Goal: Task Accomplishment & Management: Manage account settings

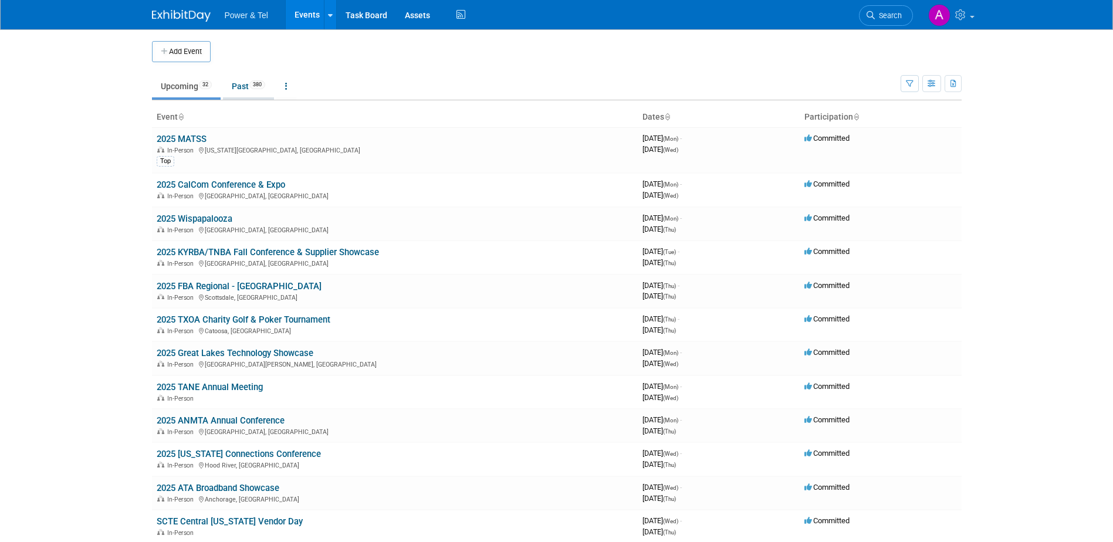
click at [247, 91] on link "Past 380" at bounding box center [248, 86] width 51 height 22
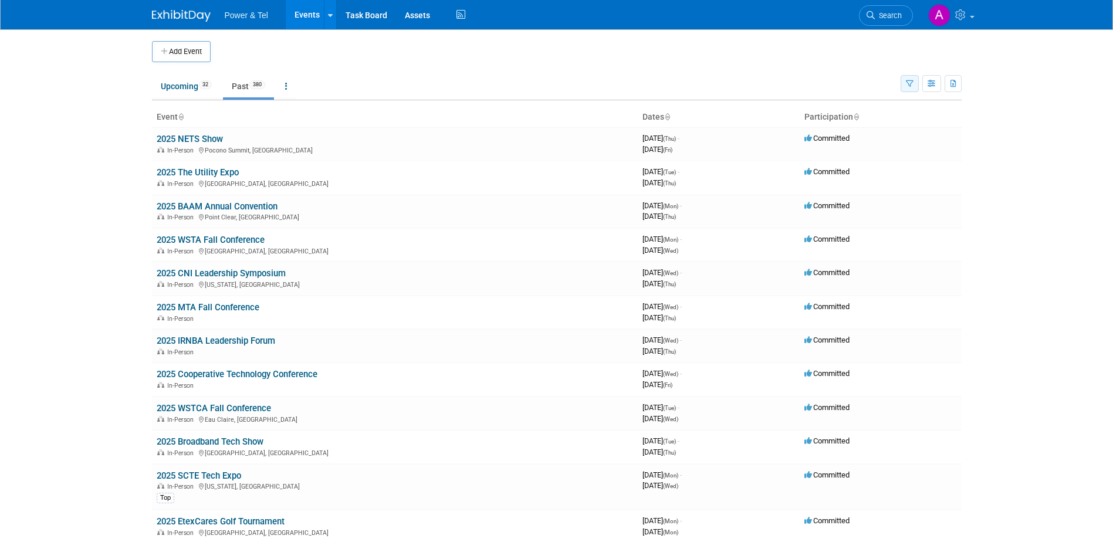
click at [903, 79] on button "button" at bounding box center [909, 83] width 18 height 17
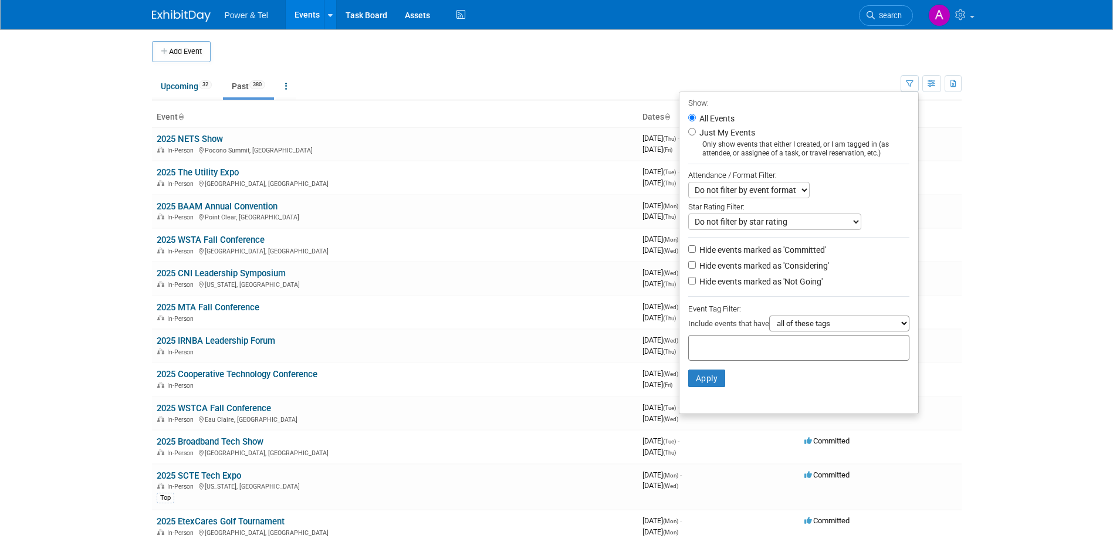
click at [789, 350] on div at bounding box center [798, 348] width 221 height 26
click at [730, 378] on div "Top" at bounding box center [729, 376] width 94 height 16
type input "Top"
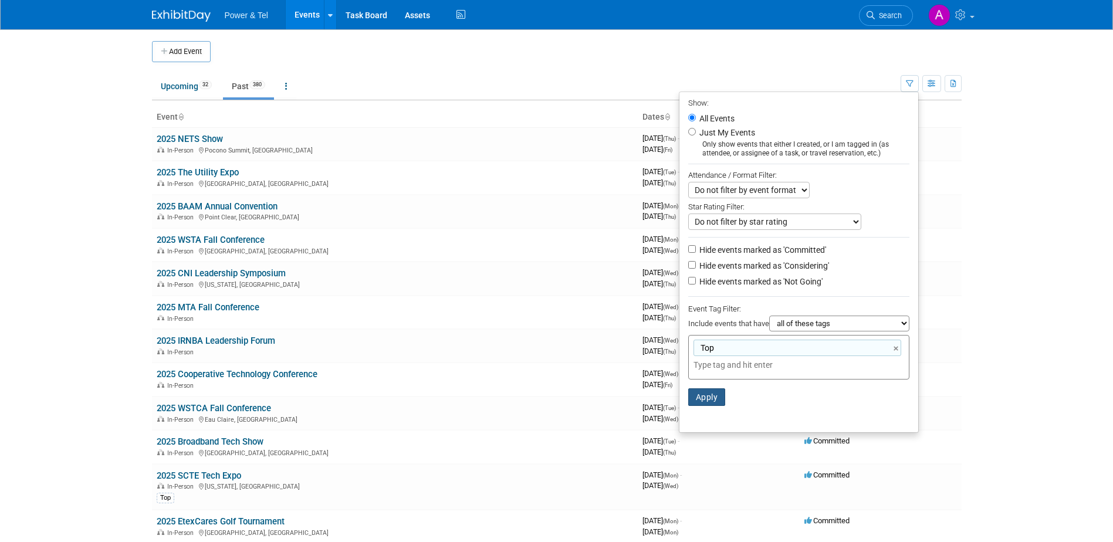
click at [710, 399] on button "Apply" at bounding box center [707, 397] width 38 height 18
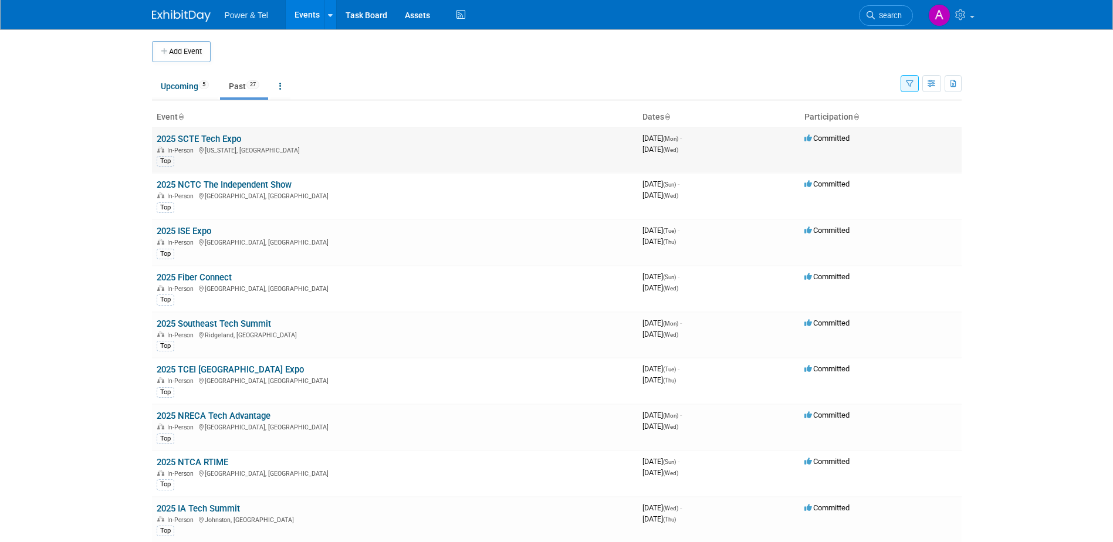
click at [223, 137] on link "2025 SCTE Tech Expo" at bounding box center [199, 139] width 84 height 11
click at [205, 185] on link "2025 NCTC The Independent Show" at bounding box center [224, 185] width 135 height 11
click at [182, 229] on link "2025 ISE Expo" at bounding box center [184, 231] width 55 height 11
click at [197, 279] on link "2025 Fiber Connect" at bounding box center [194, 277] width 75 height 11
click at [204, 322] on link "2025 Southeast Tech Summit" at bounding box center [214, 324] width 114 height 11
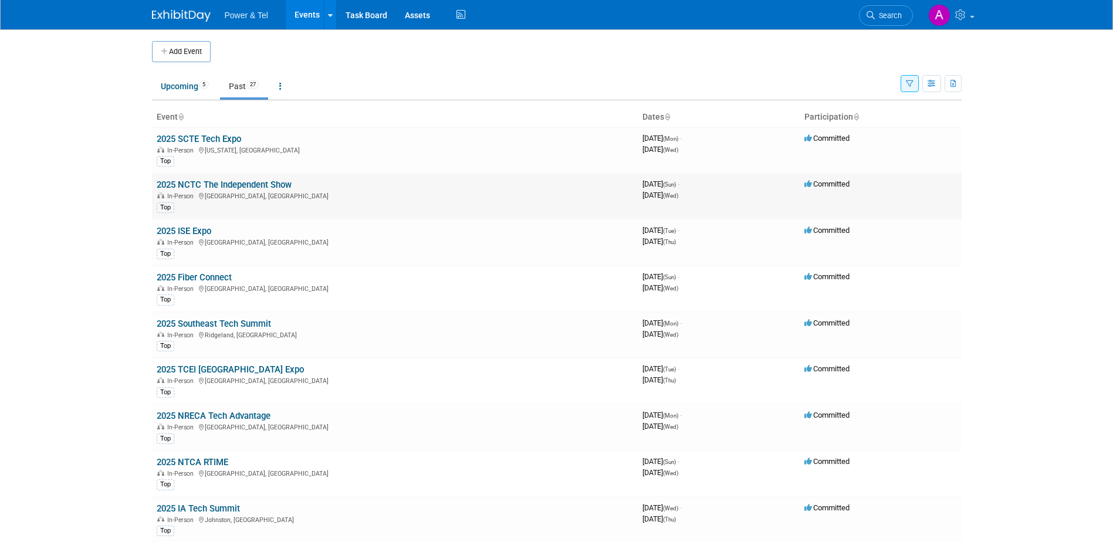
click at [214, 184] on link "2025 NCTC The Independent Show" at bounding box center [224, 185] width 135 height 11
click at [223, 139] on link "2025 SCTE Tech Expo" at bounding box center [199, 139] width 84 height 11
click at [193, 230] on link "2025 ISE Expo" at bounding box center [184, 231] width 55 height 11
click at [0, 0] on div at bounding box center [0, 0] width 0 height 0
click at [240, 185] on link "2025 NCTC The Independent Show" at bounding box center [224, 185] width 135 height 11
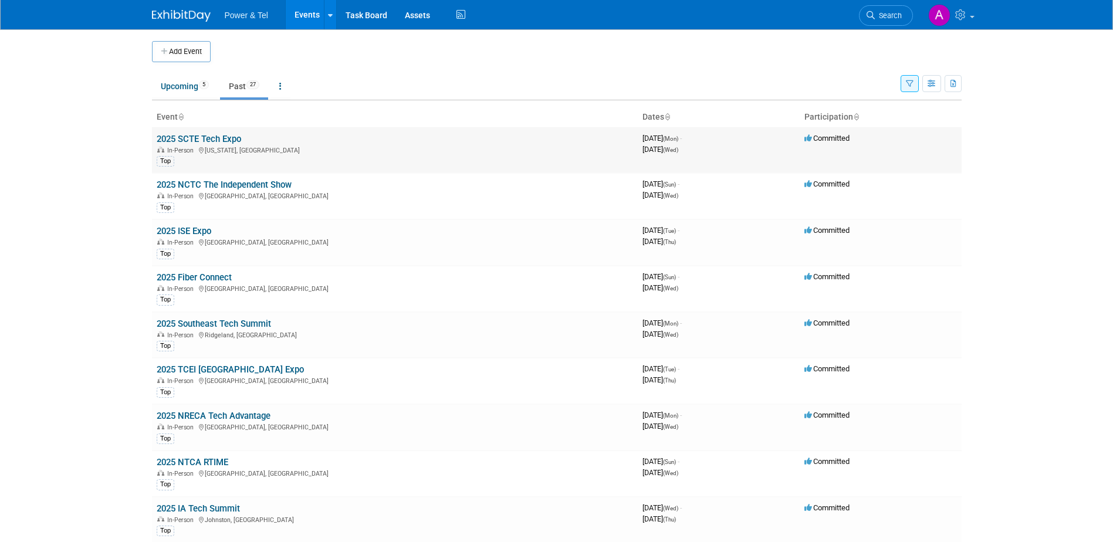
click at [215, 141] on link "2025 SCTE Tech Expo" at bounding box center [199, 139] width 84 height 11
click at [193, 82] on link "Upcoming 5" at bounding box center [185, 86] width 66 height 22
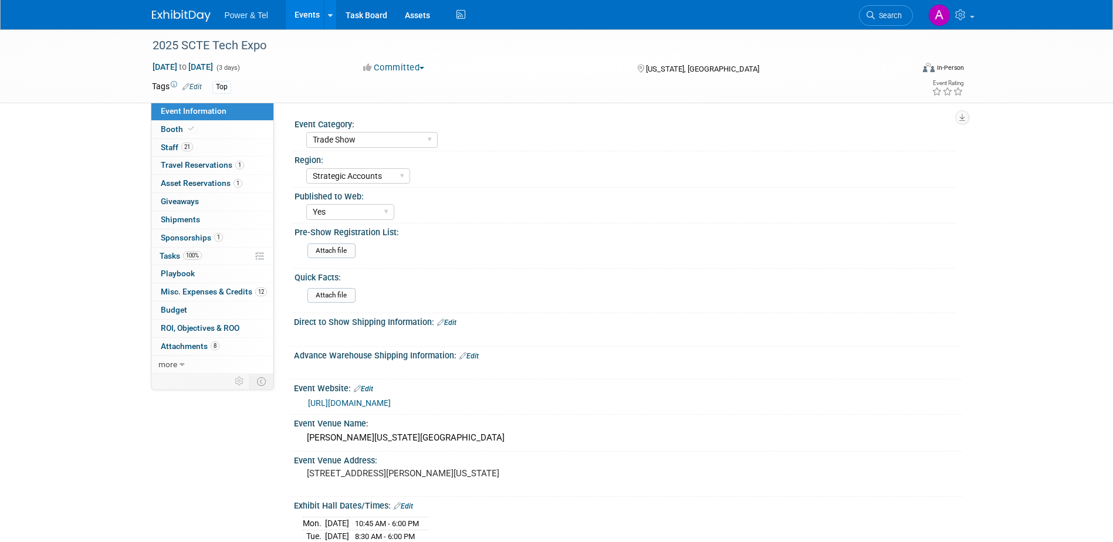
select select "Trade Show"
select select "Strategic Accounts"
select select "Yes"
click at [190, 327] on span "ROI, Objectives & ROO 0" at bounding box center [200, 327] width 79 height 9
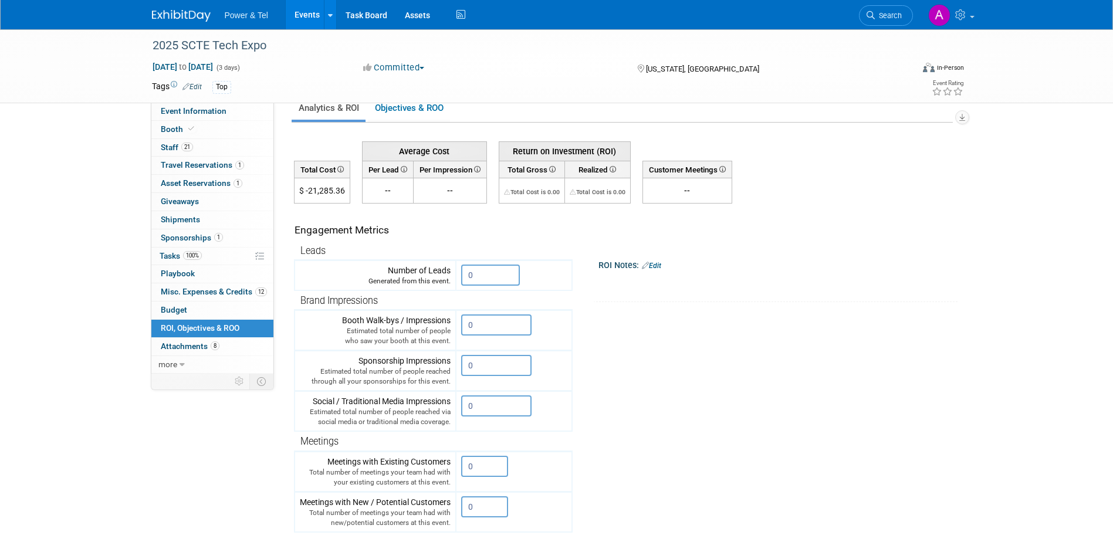
scroll to position [18, 0]
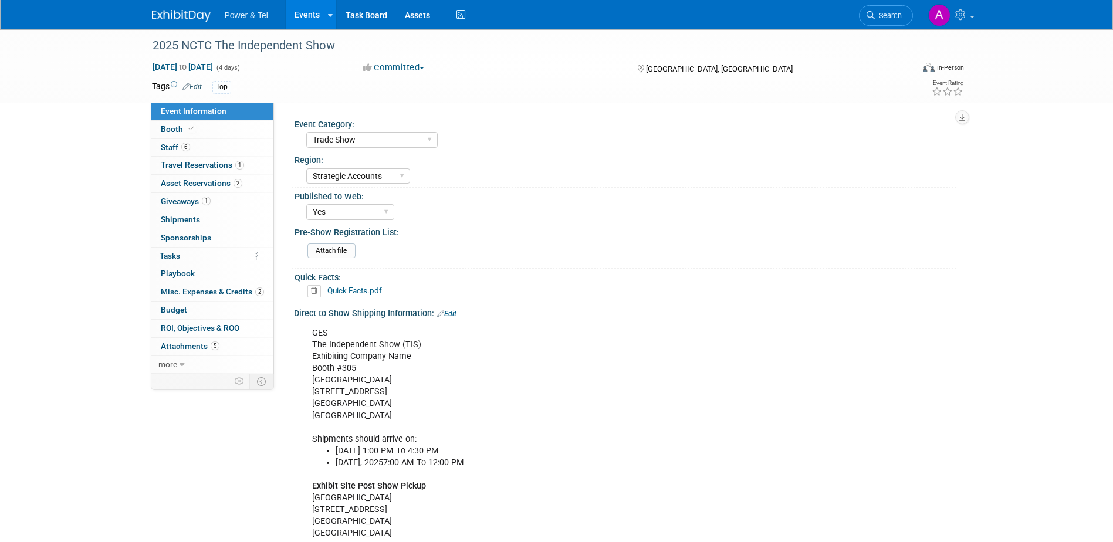
select select "Trade Show"
select select "Strategic Accounts"
select select "Yes"
click at [199, 324] on span "ROI, Objectives & ROO 0" at bounding box center [200, 327] width 79 height 9
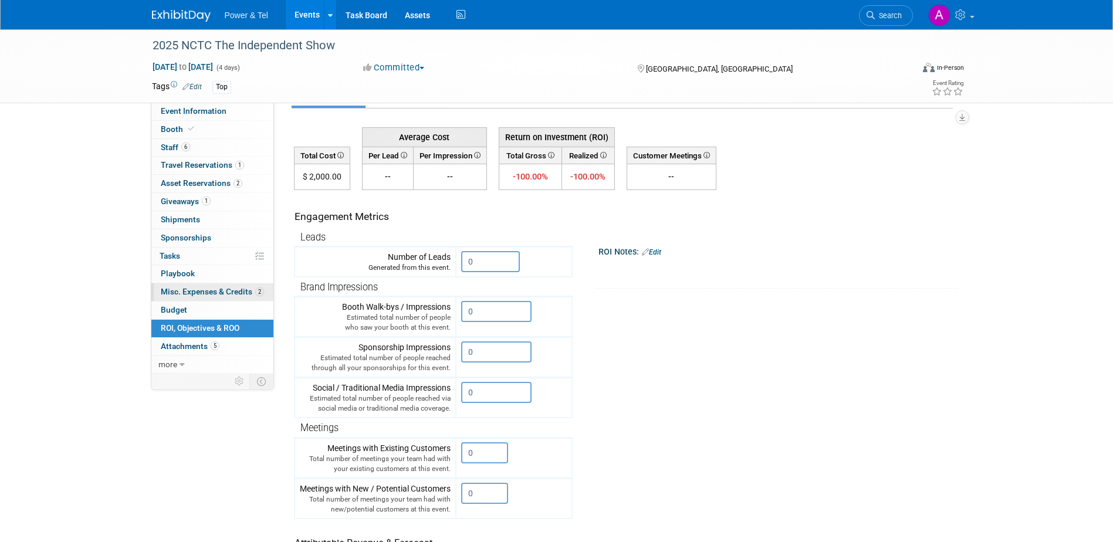
scroll to position [32, 0]
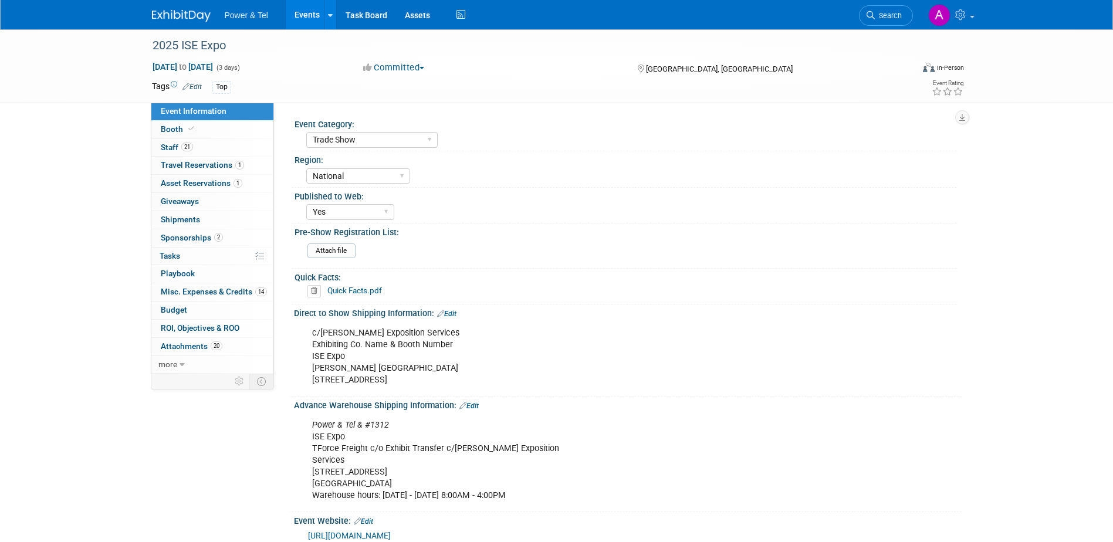
select select "Trade Show"
select select "National"
select select "Yes"
click at [188, 326] on span "ROI, Objectives & ROO 0" at bounding box center [200, 327] width 79 height 9
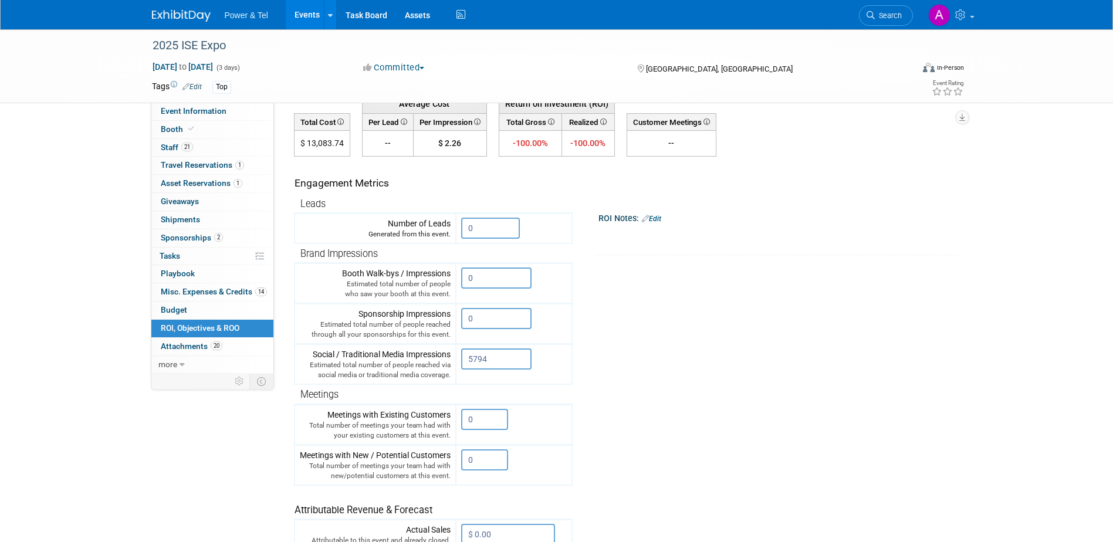
scroll to position [216, 0]
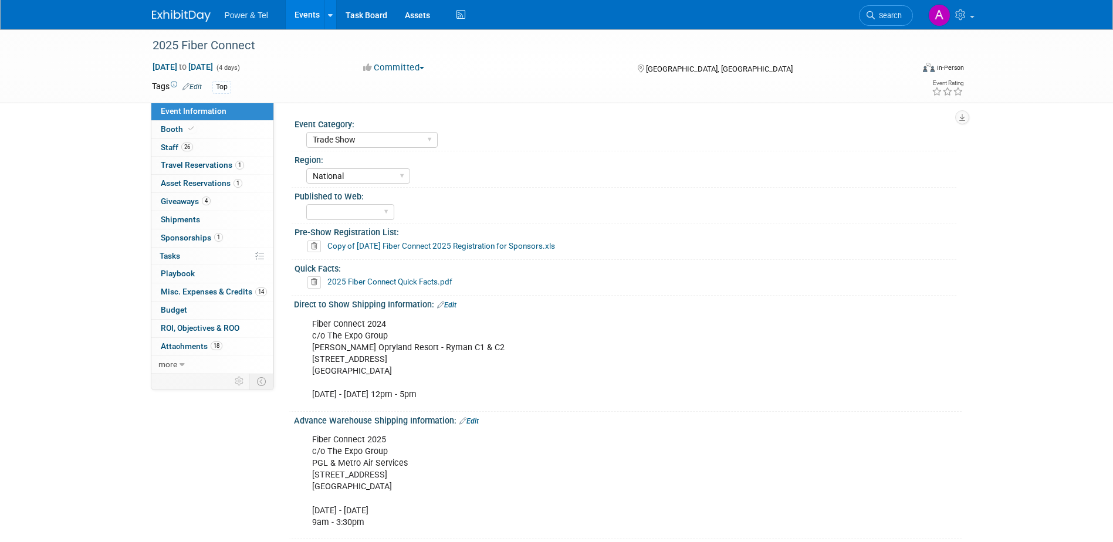
select select "Trade Show"
select select "National"
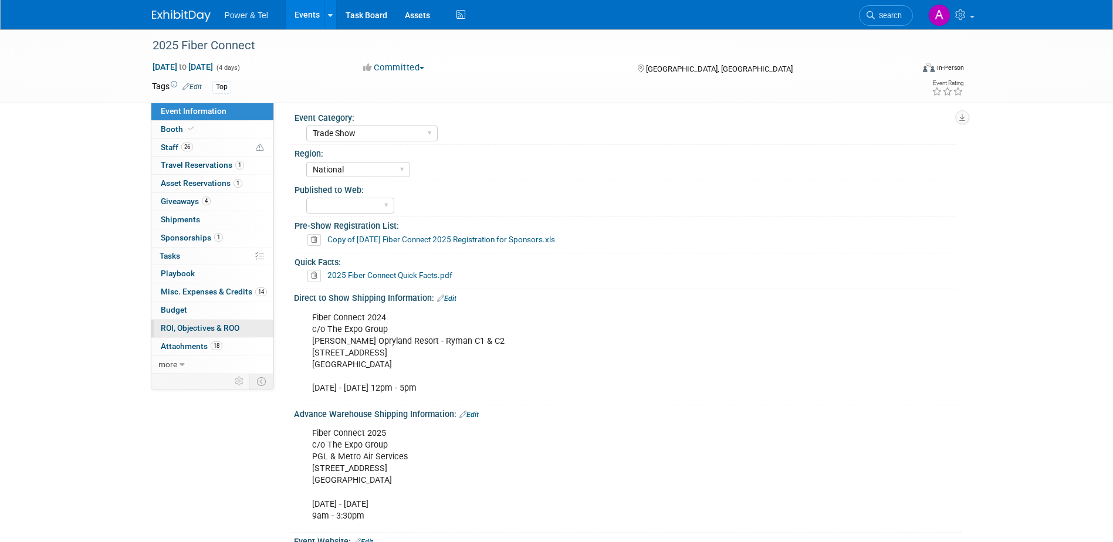
click at [199, 321] on link "0 ROI, Objectives & ROO 0" at bounding box center [212, 329] width 122 height 18
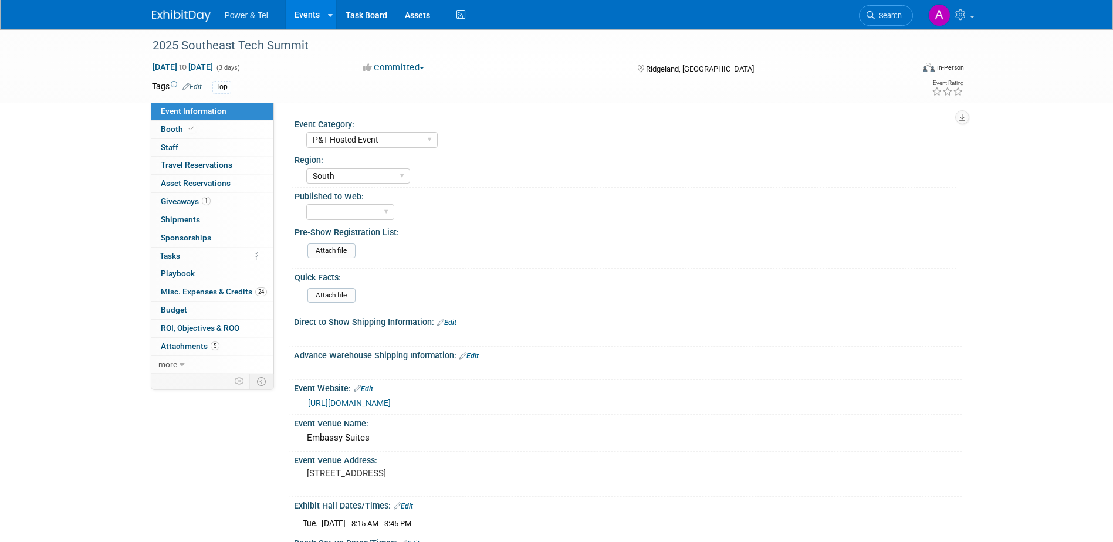
select select "P&T Hosted Event"
select select "South"
click at [198, 323] on span "ROI, Objectives & ROO 0" at bounding box center [200, 327] width 79 height 9
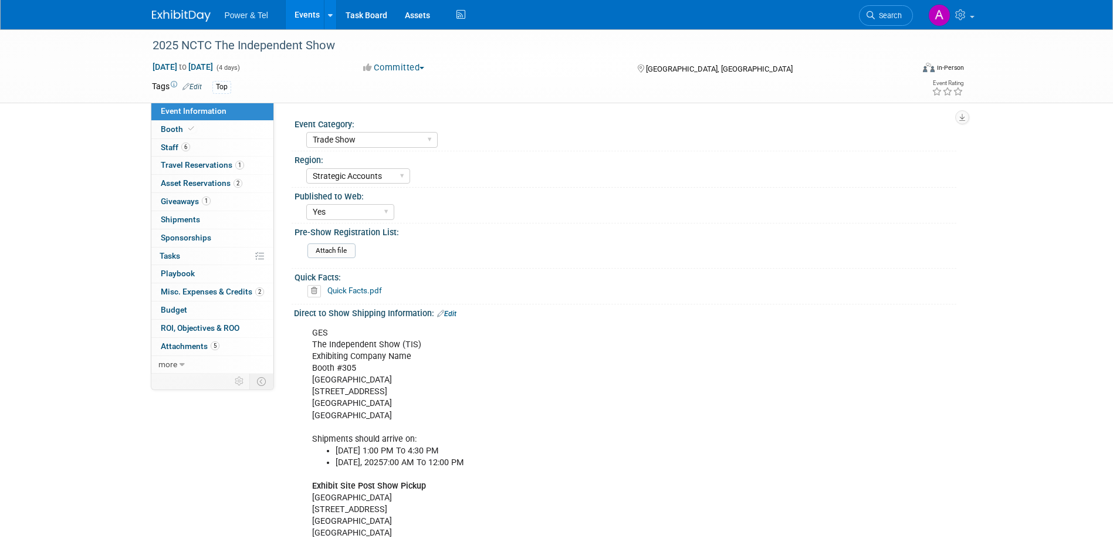
select select "Trade Show"
select select "Strategic Accounts"
select select "Yes"
click at [204, 328] on span "ROI, Objectives & ROO 0" at bounding box center [200, 327] width 79 height 9
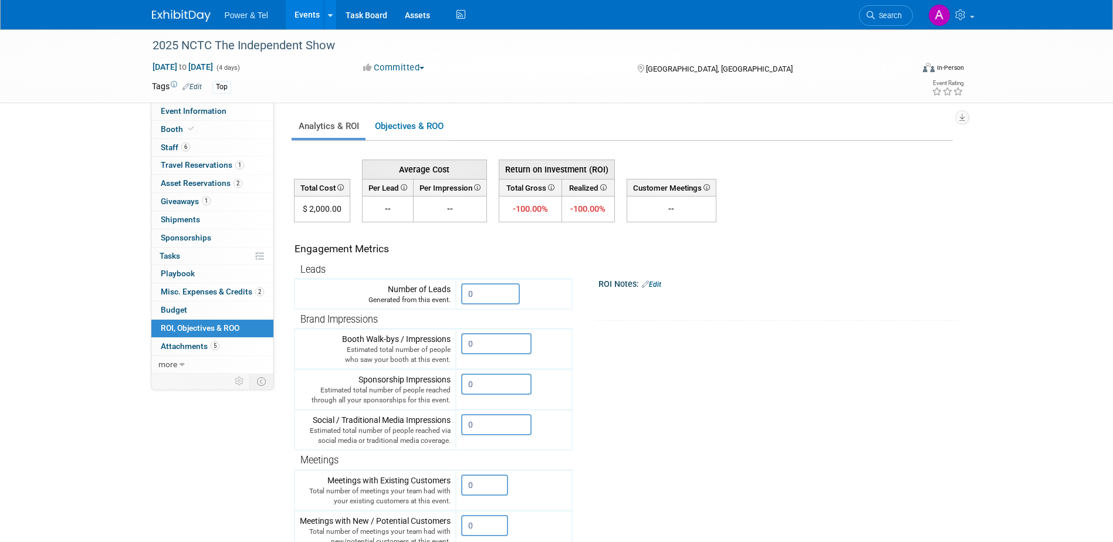
scroll to position [258, 0]
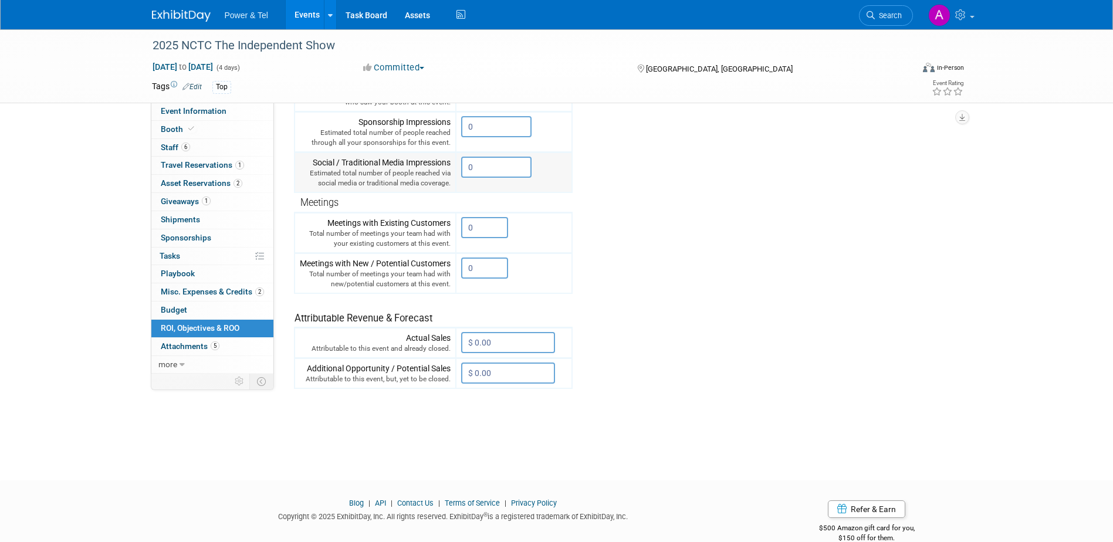
click at [490, 166] on input "0" at bounding box center [496, 167] width 70 height 21
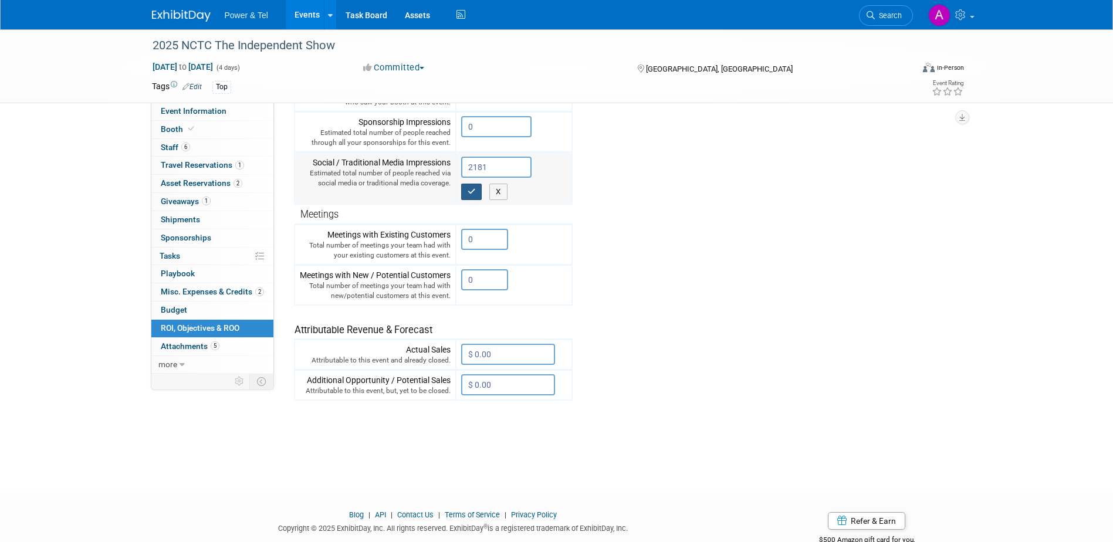
type input "2181"
click at [473, 188] on icon "button" at bounding box center [472, 192] width 8 height 8
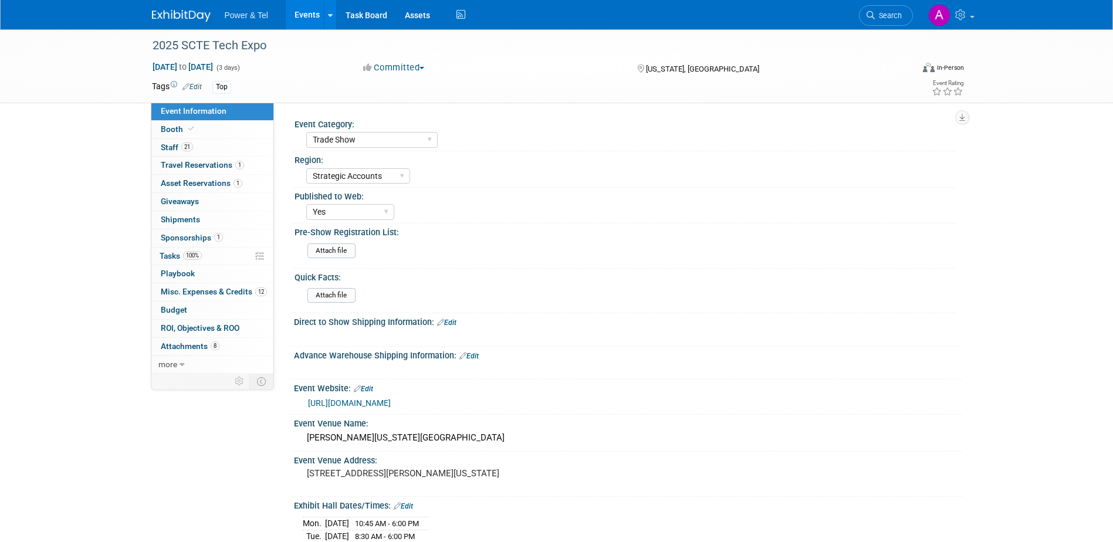
select select "Trade Show"
select select "Strategic Accounts"
select select "Yes"
click at [211, 289] on span "Misc. Expenses & Credits 12" at bounding box center [214, 291] width 106 height 9
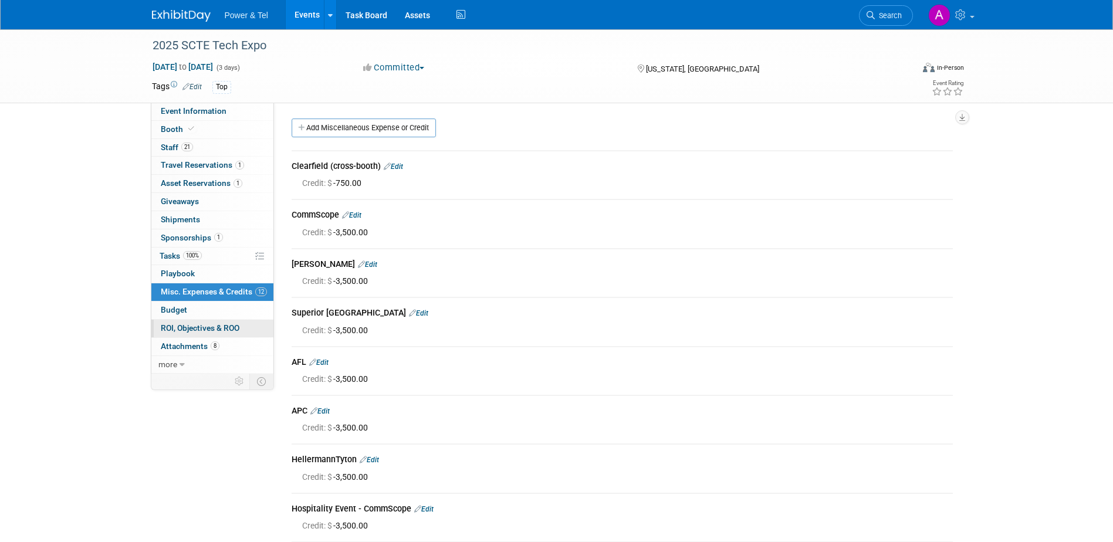
click at [211, 327] on span "ROI, Objectives & ROO 0" at bounding box center [200, 327] width 79 height 9
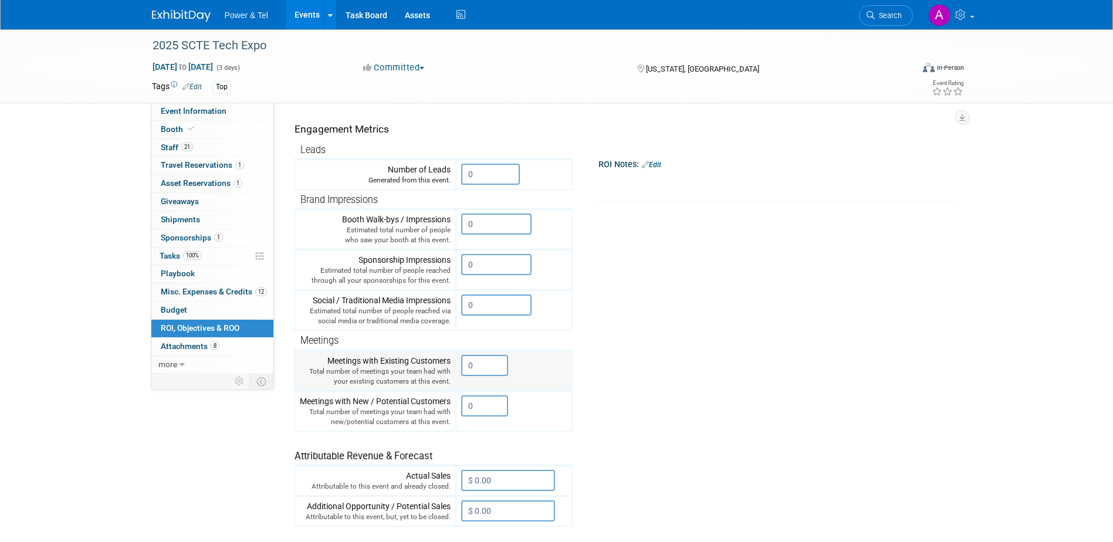
scroll to position [120, 0]
click at [480, 306] on input "0" at bounding box center [496, 303] width 70 height 21
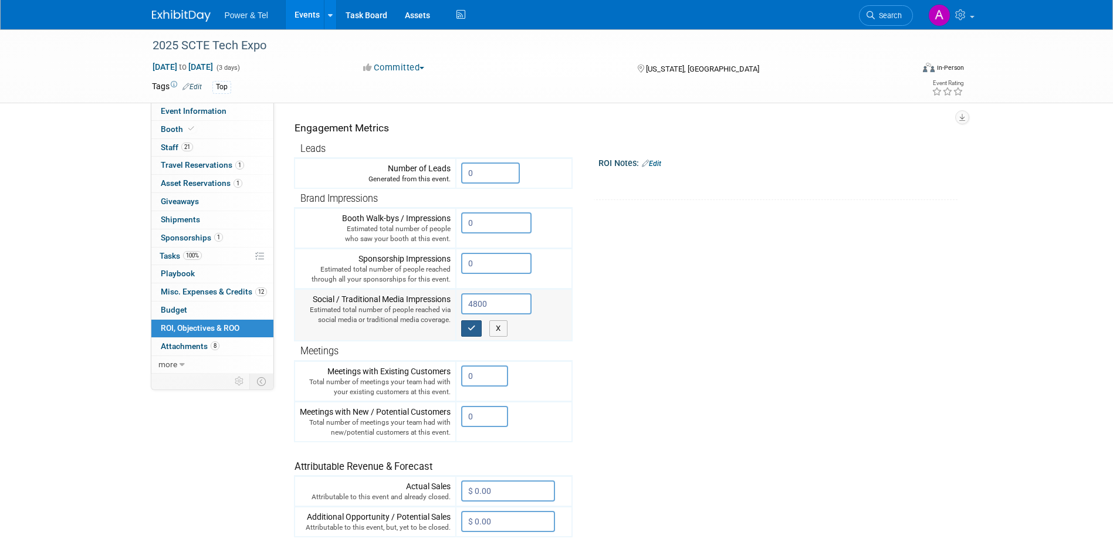
type input "4800"
click at [474, 327] on icon "button" at bounding box center [472, 328] width 8 height 8
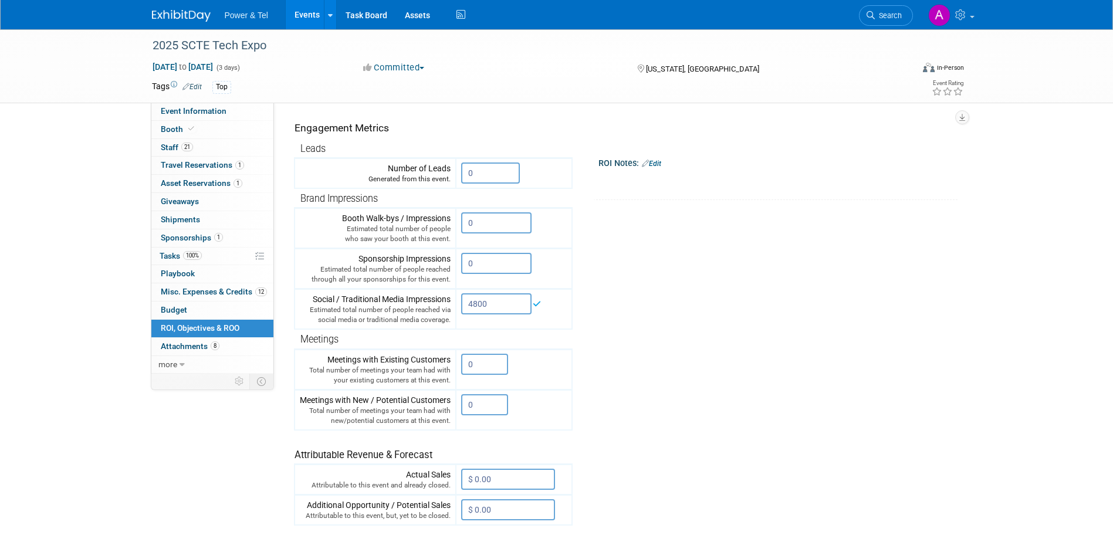
click at [837, 379] on tr "Engagement Metrics Leads Generated from this event. 0 X Brand Impressions 0" at bounding box center [623, 313] width 659 height 424
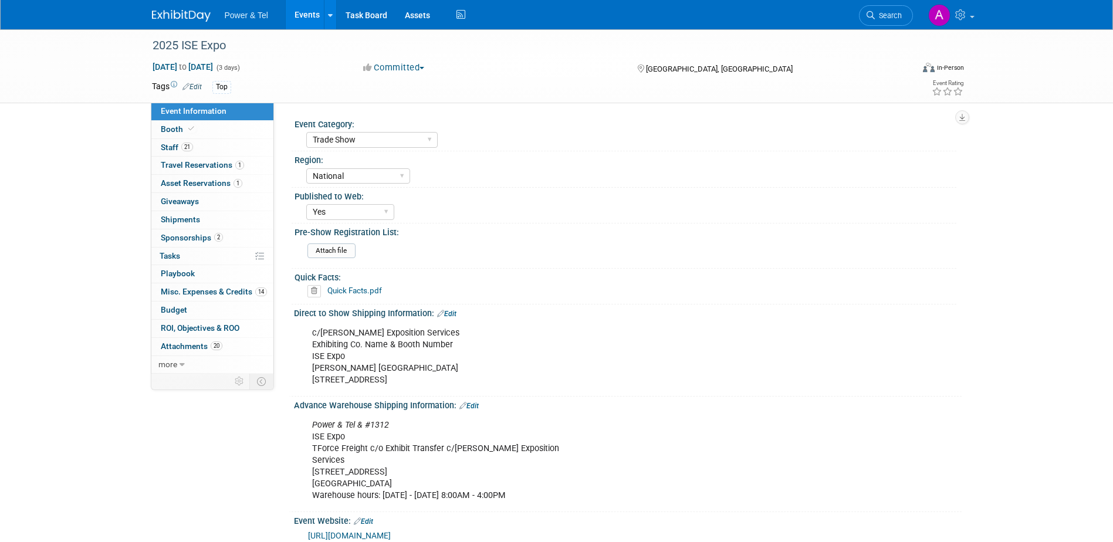
select select "Trade Show"
select select "National"
select select "Yes"
click at [222, 331] on span "ROI, Objectives & ROO 0" at bounding box center [200, 327] width 79 height 9
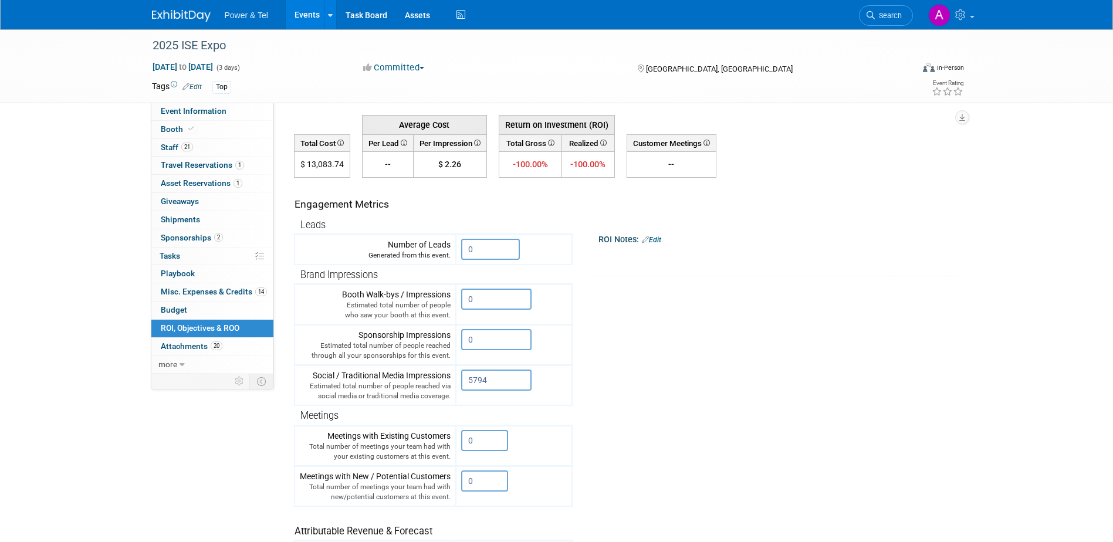
scroll to position [51, 0]
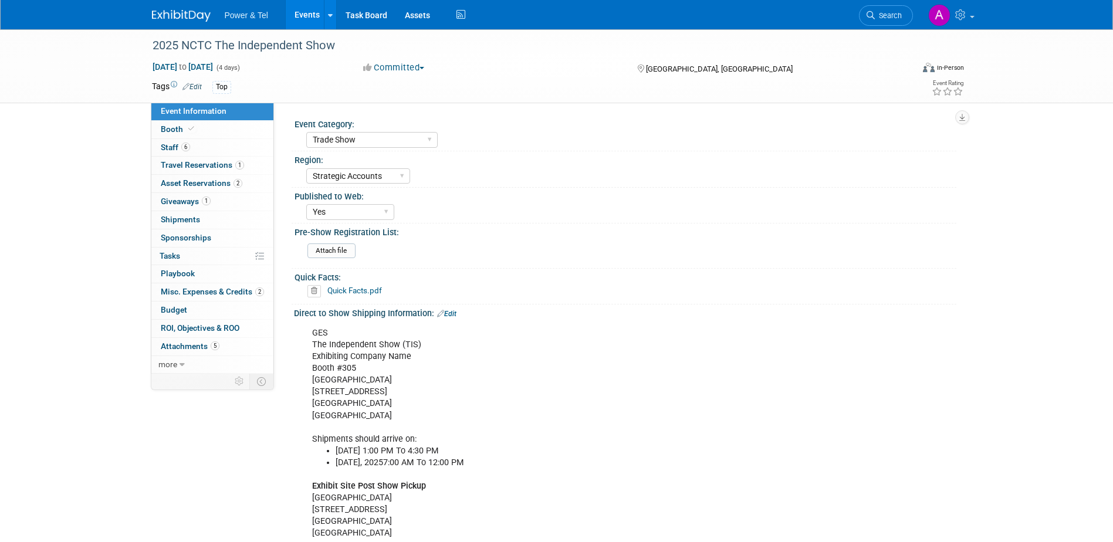
select select "Trade Show"
select select "Strategic Accounts"
select select "Yes"
click at [193, 324] on span "ROI, Objectives & ROO 0" at bounding box center [200, 327] width 79 height 9
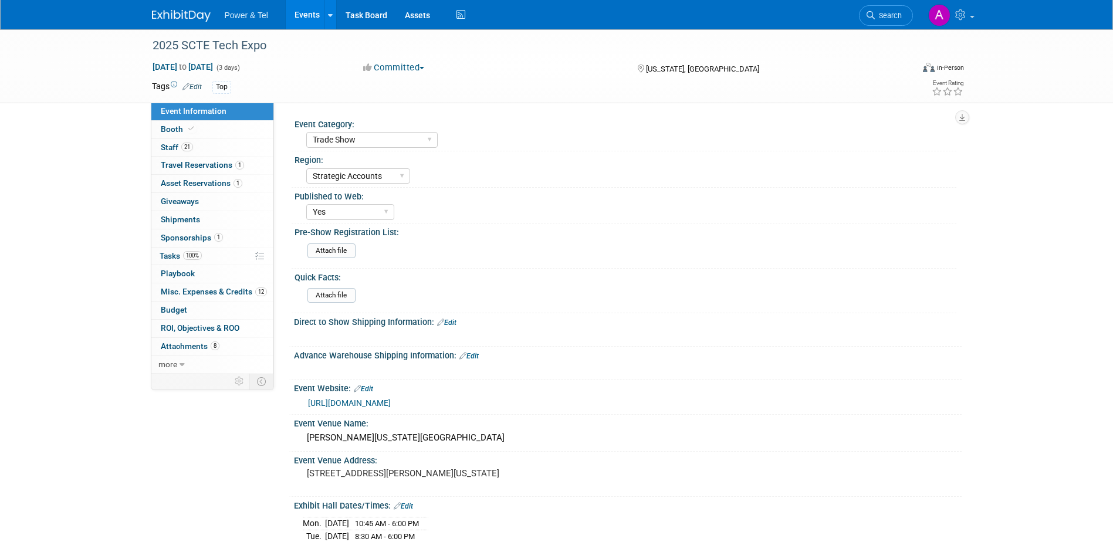
select select "Trade Show"
select select "Strategic Accounts"
select select "Yes"
click at [198, 327] on span "ROI, Objectives & ROO 0" at bounding box center [200, 327] width 79 height 9
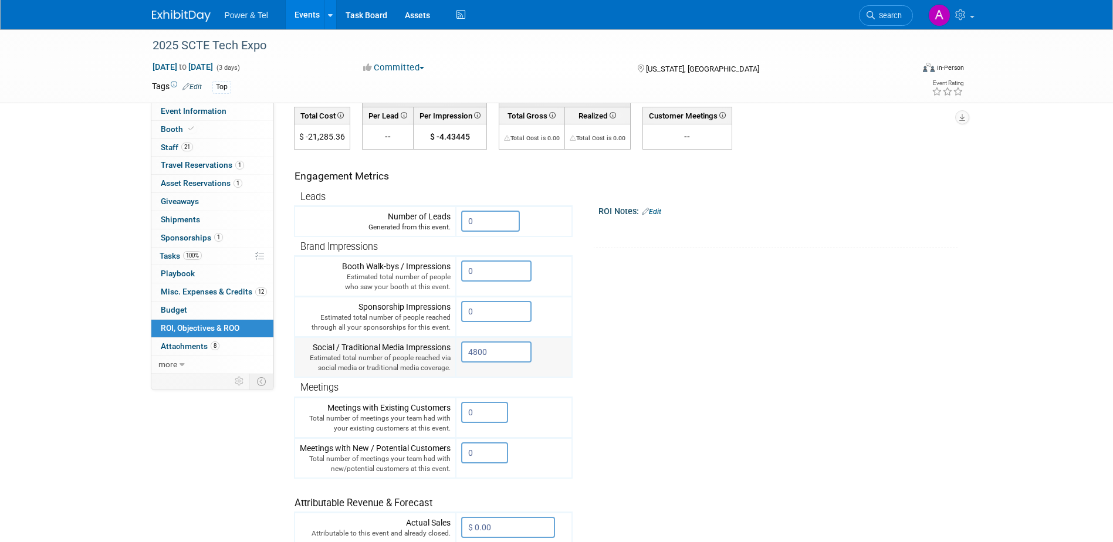
scroll to position [73, 0]
click at [497, 354] on input "4800" at bounding box center [496, 351] width 70 height 21
drag, startPoint x: 500, startPoint y: 350, endPoint x: 461, endPoint y: 350, distance: 38.7
click at [461, 350] on td "4800 X" at bounding box center [514, 357] width 116 height 40
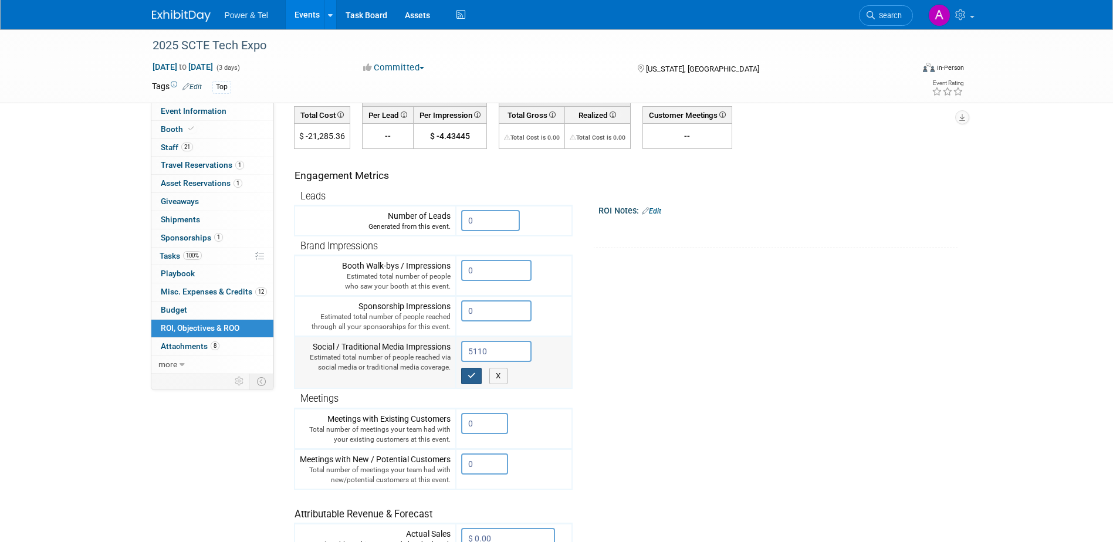
type input "5110"
click at [473, 370] on button "button" at bounding box center [471, 376] width 21 height 16
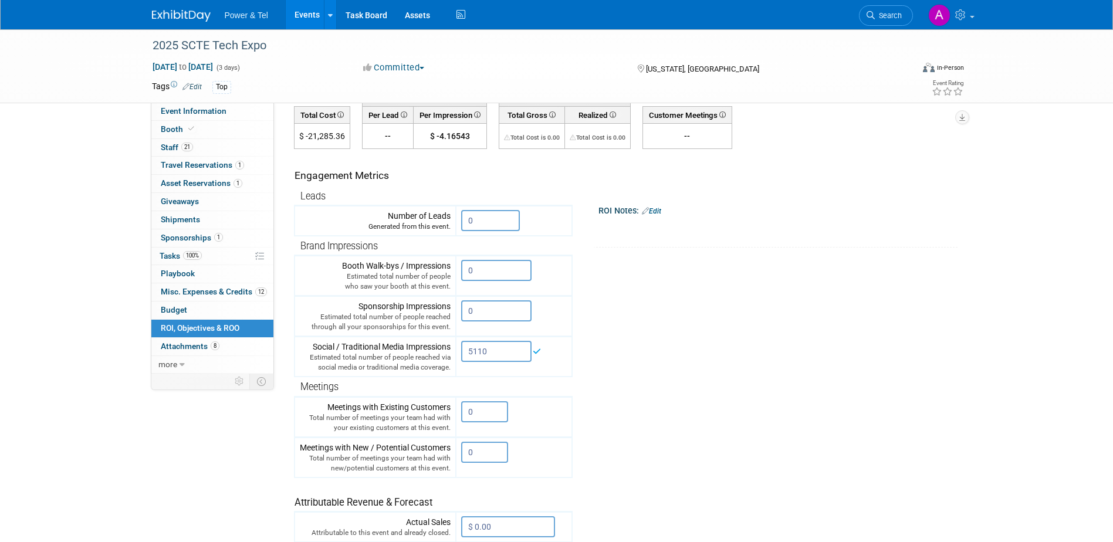
click at [729, 372] on tr "Engagement Metrics Leads Generated from this event. 0 X Brand Impressions 0" at bounding box center [623, 361] width 659 height 424
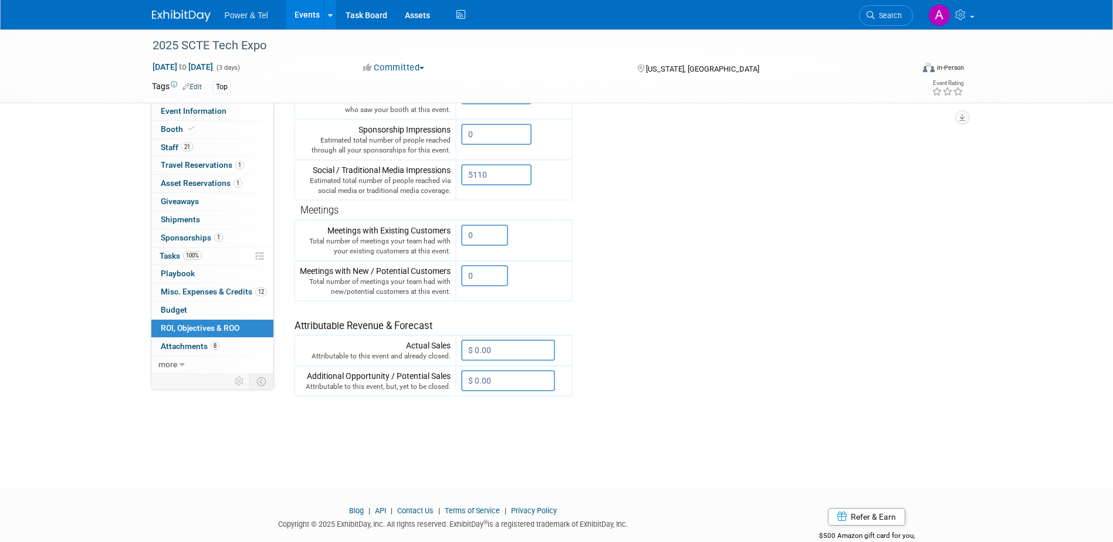
scroll to position [250, 0]
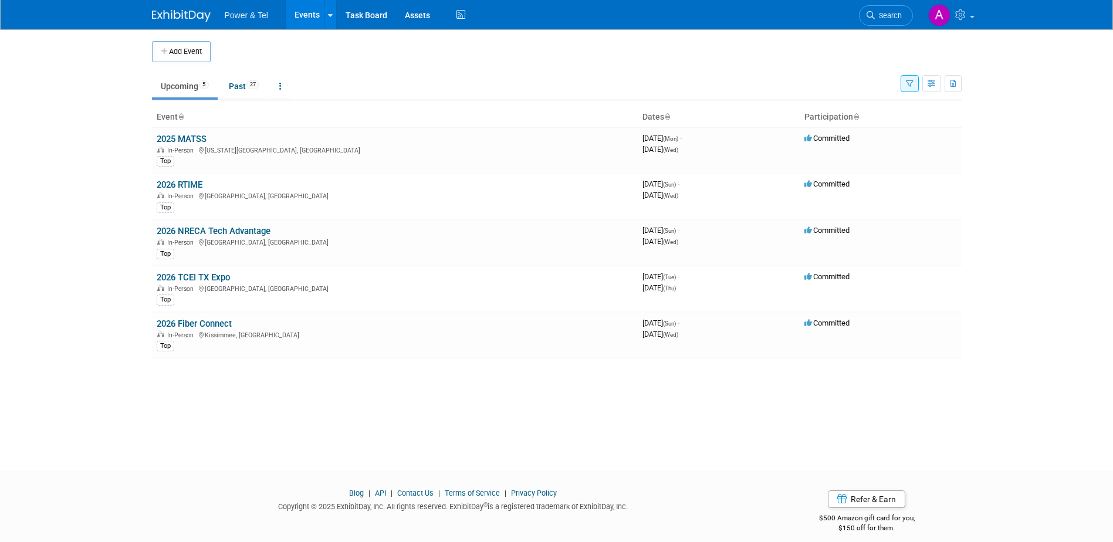
click at [907, 80] on icon "button" at bounding box center [910, 84] width 8 height 8
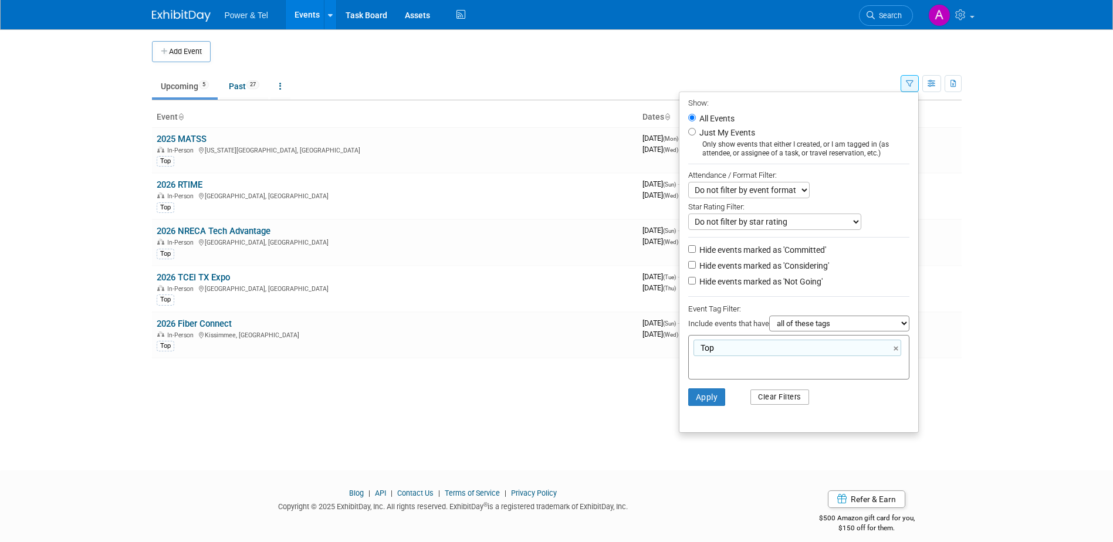
click at [760, 397] on button "Clear Filters" at bounding box center [779, 397] width 59 height 15
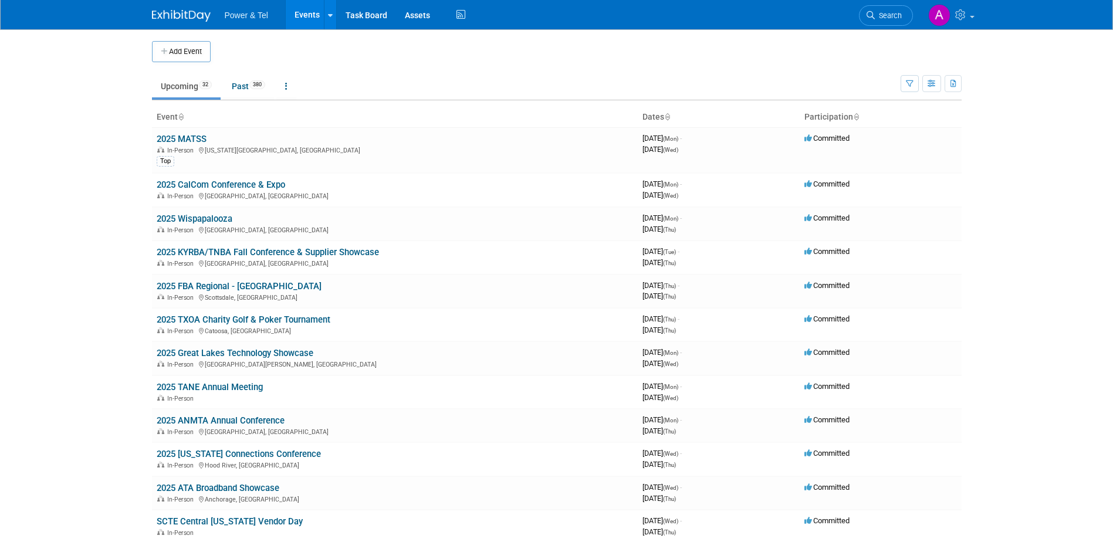
click at [655, 83] on ul "Upcoming 32 Past 380 All Events 412 Past and Upcoming Grouped Annually Events g…" at bounding box center [526, 87] width 749 height 26
